Goal: Transaction & Acquisition: Obtain resource

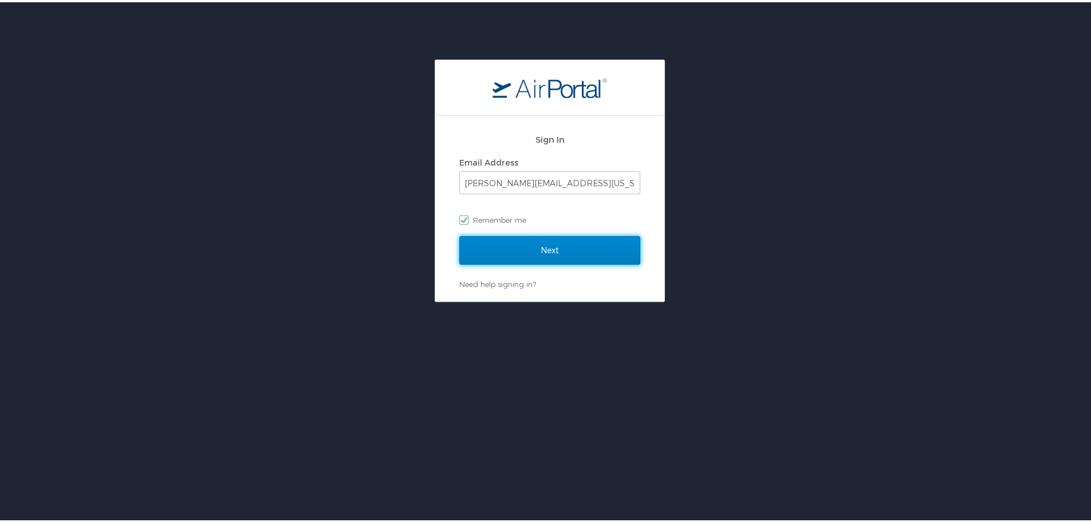
click at [585, 247] on input "Next" at bounding box center [549, 248] width 181 height 29
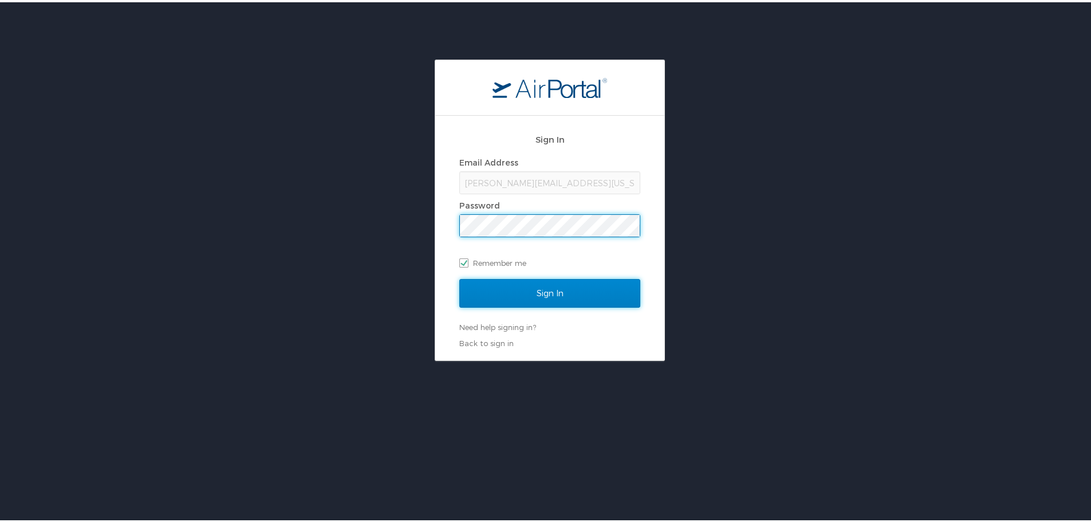
click at [556, 294] on input "Sign In" at bounding box center [549, 291] width 181 height 29
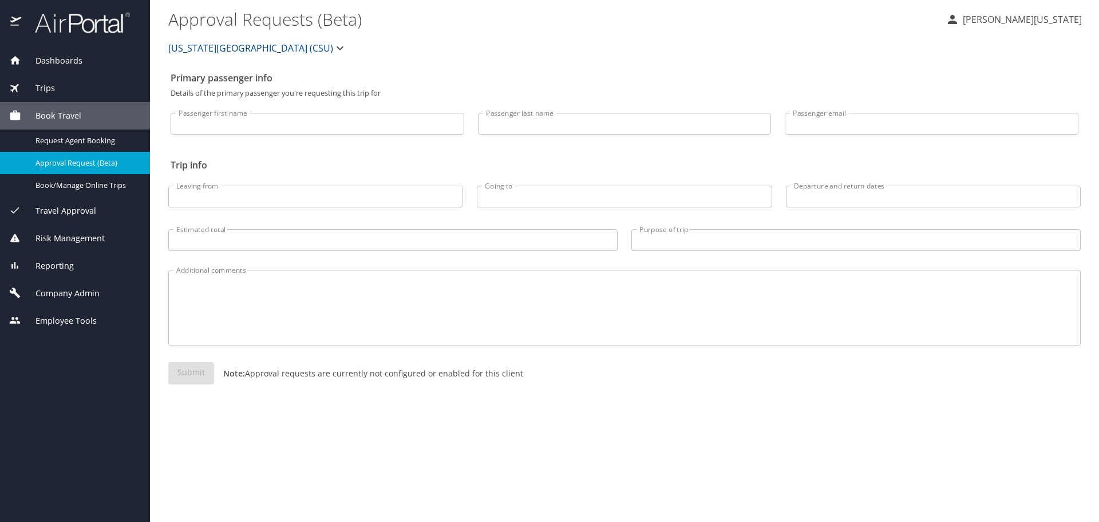
click at [76, 64] on span "Dashboards" at bounding box center [51, 60] width 61 height 13
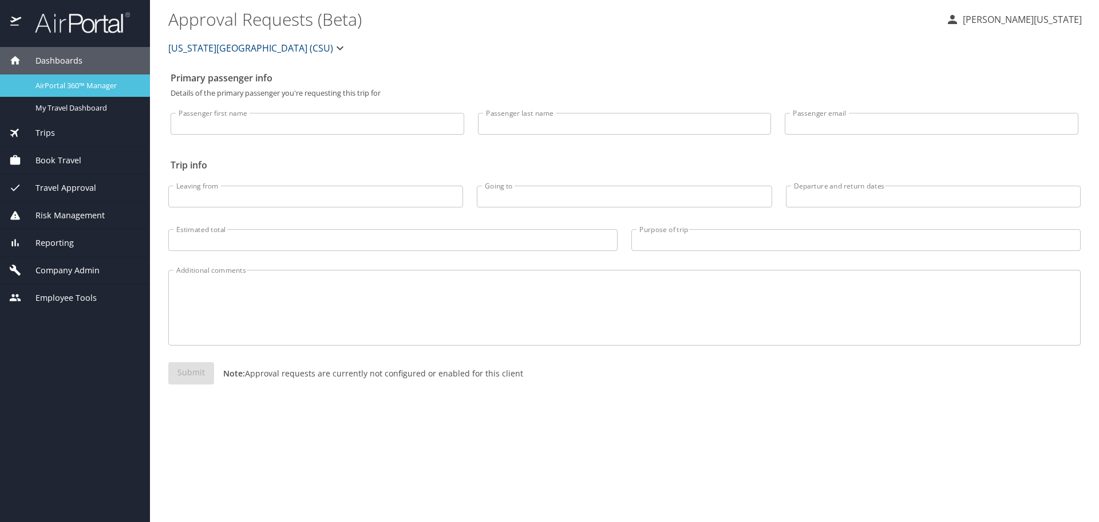
click at [77, 88] on span "AirPortal 360™ Manager" at bounding box center [85, 85] width 101 height 11
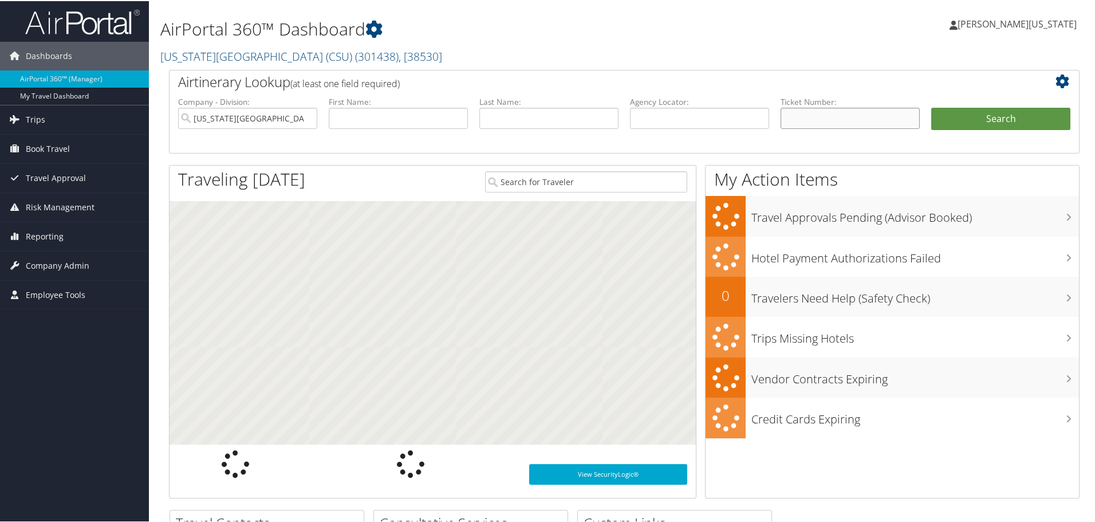
click at [865, 115] on input "text" at bounding box center [849, 116] width 139 height 21
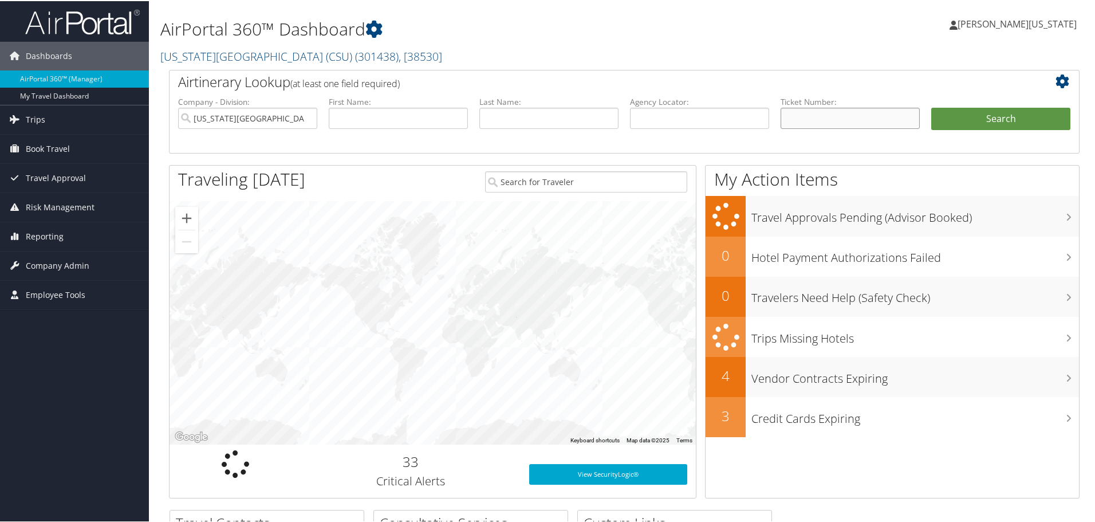
paste input "0272111895798"
type input "0272111895798"
click at [931, 106] on button "Search" at bounding box center [1000, 117] width 139 height 23
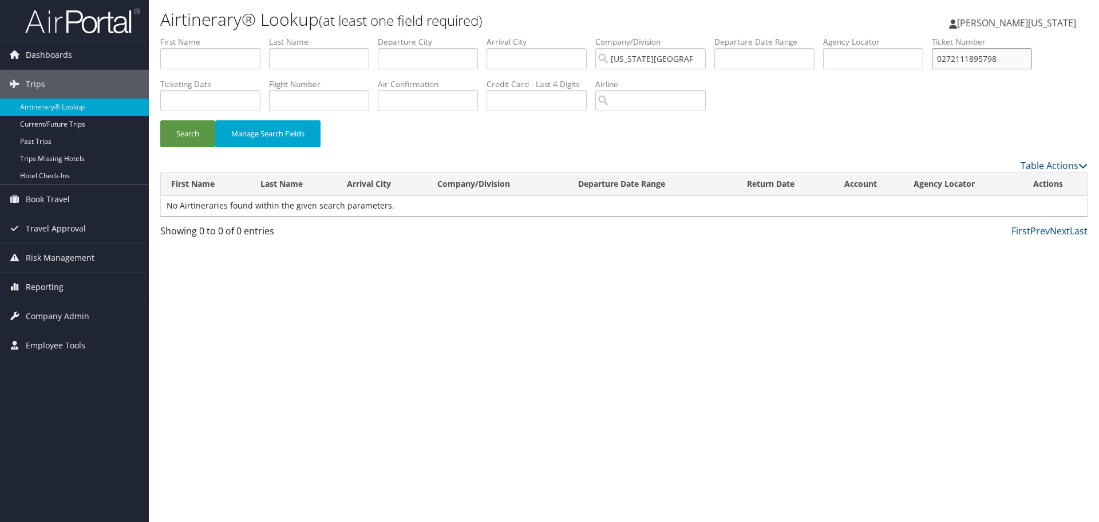
click at [966, 60] on input "0272111895798" at bounding box center [982, 58] width 100 height 21
paste input "5267232623086"
type input "5267232623086"
click at [160, 120] on button "Search" at bounding box center [187, 133] width 55 height 27
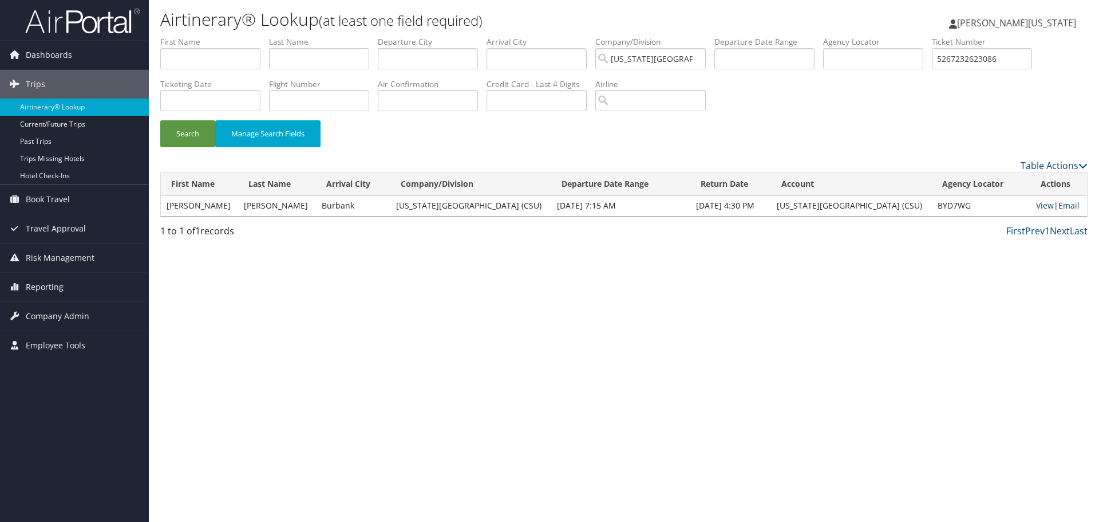
click at [1041, 208] on link "View" at bounding box center [1045, 205] width 18 height 11
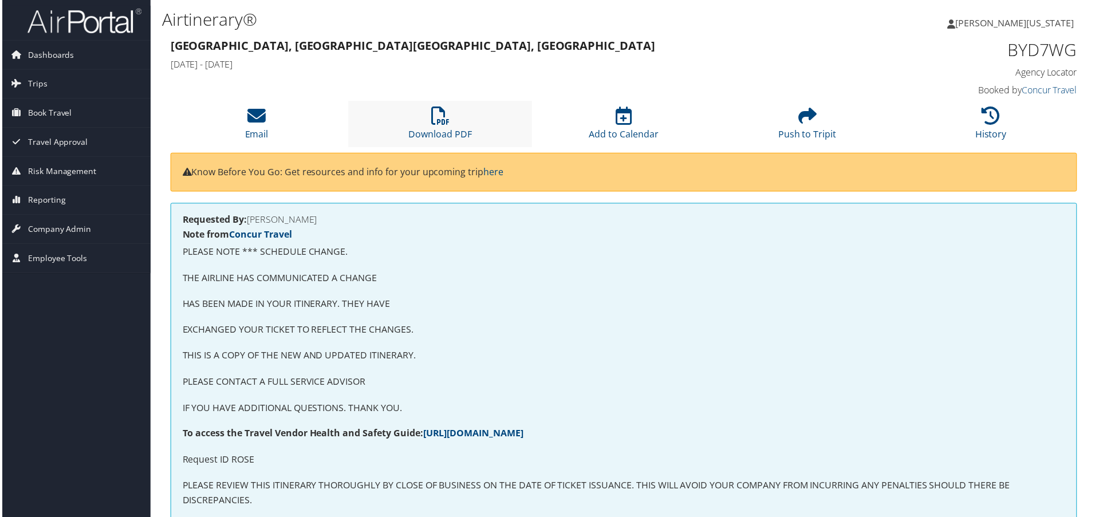
click at [448, 116] on li "Download PDF" at bounding box center [440, 124] width 184 height 46
